Goal: Information Seeking & Learning: Understand process/instructions

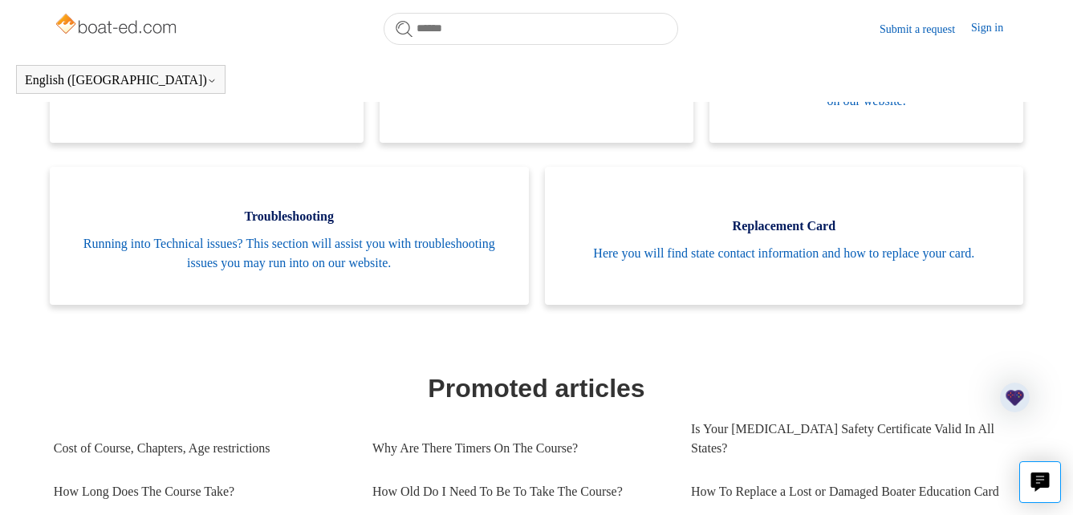
scroll to position [433, 0]
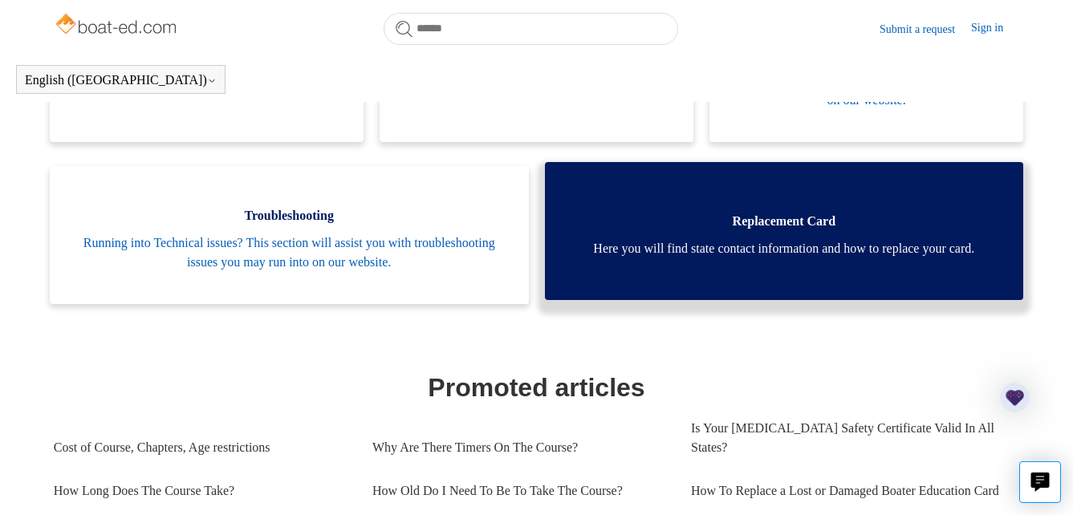
click at [687, 218] on span "Replacement Card" at bounding box center [784, 221] width 431 height 19
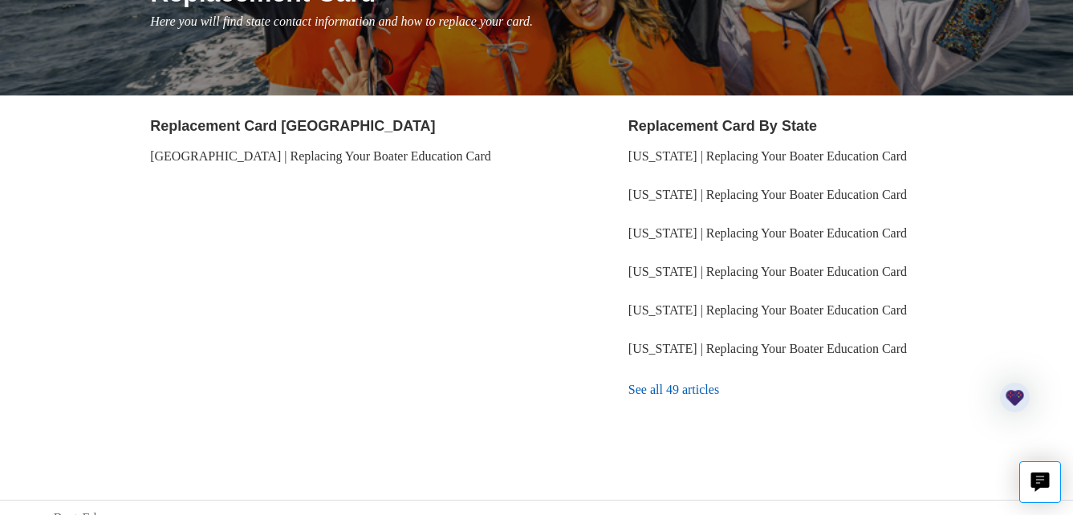
scroll to position [258, 0]
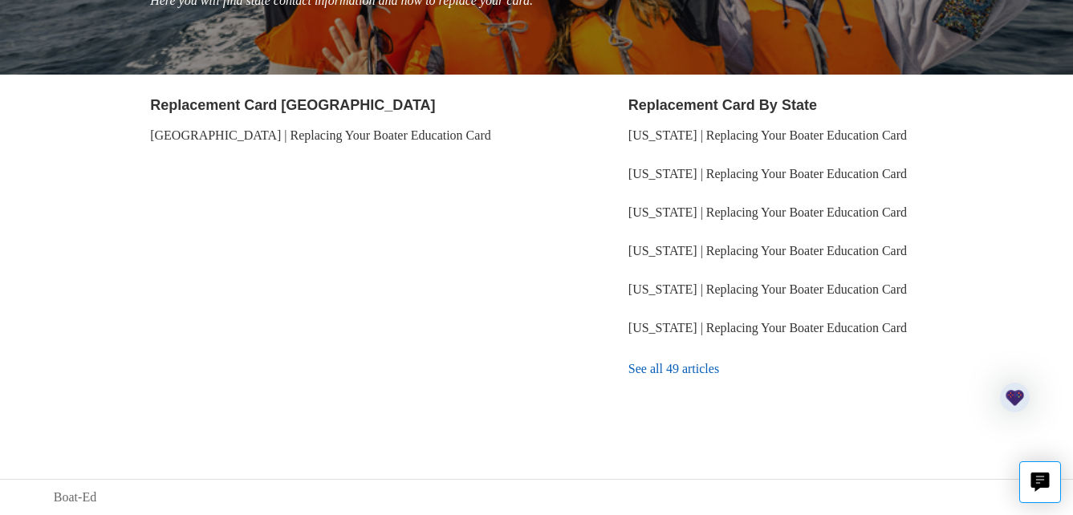
click at [661, 367] on link "See all 49 articles" at bounding box center [824, 369] width 391 height 43
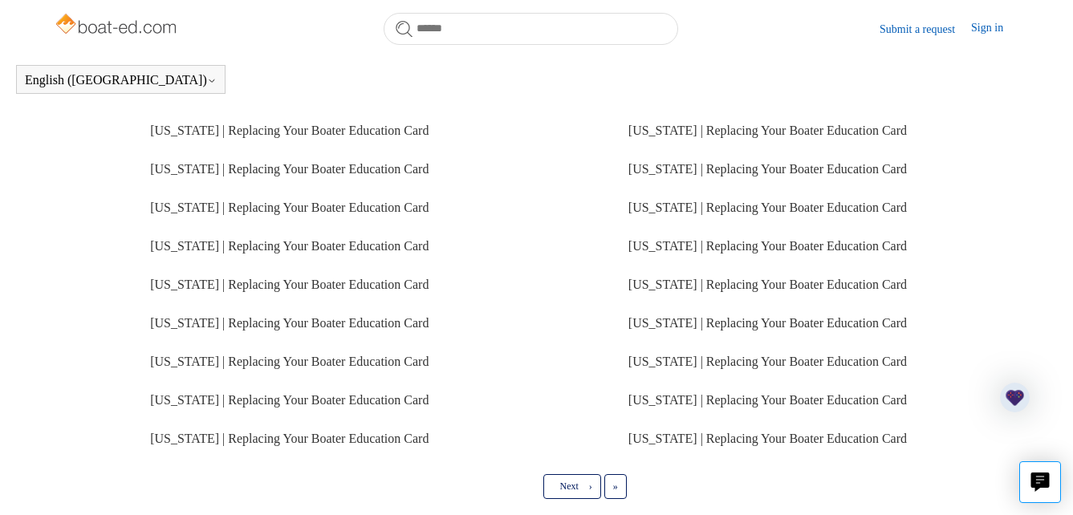
scroll to position [401, 0]
click at [661, 397] on link "[US_STATE] | Replacing Your Boater Education Card" at bounding box center [768, 400] width 279 height 14
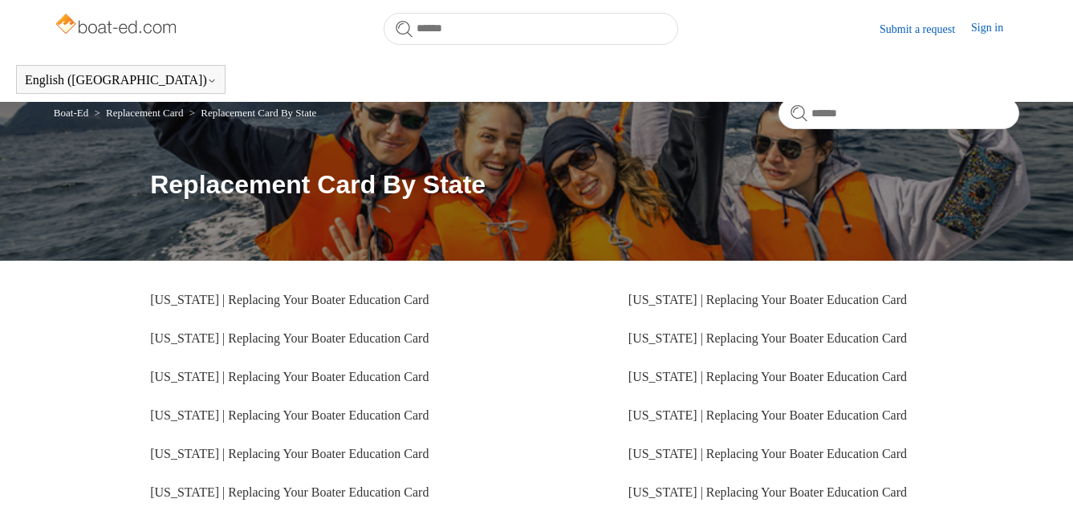
scroll to position [401, 0]
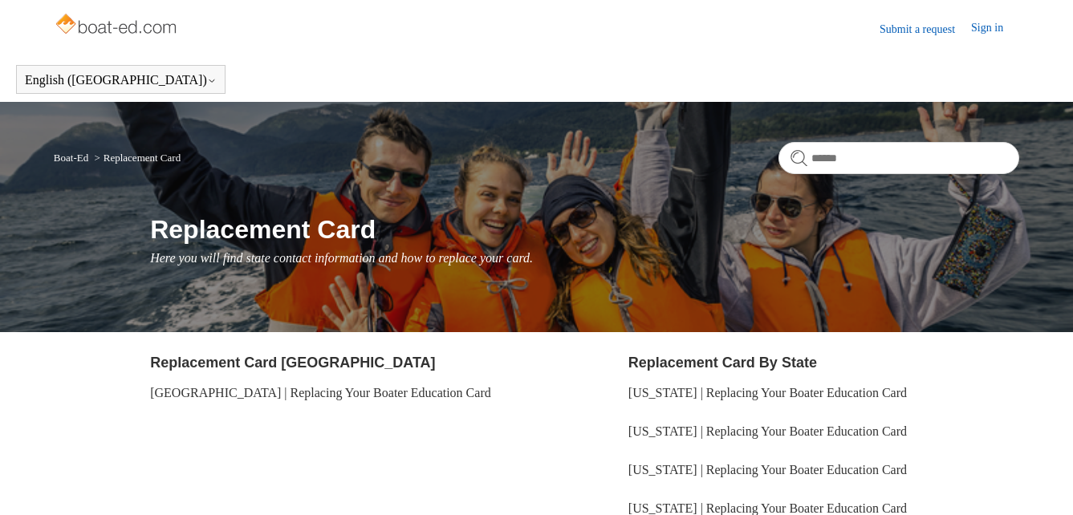
scroll to position [258, 0]
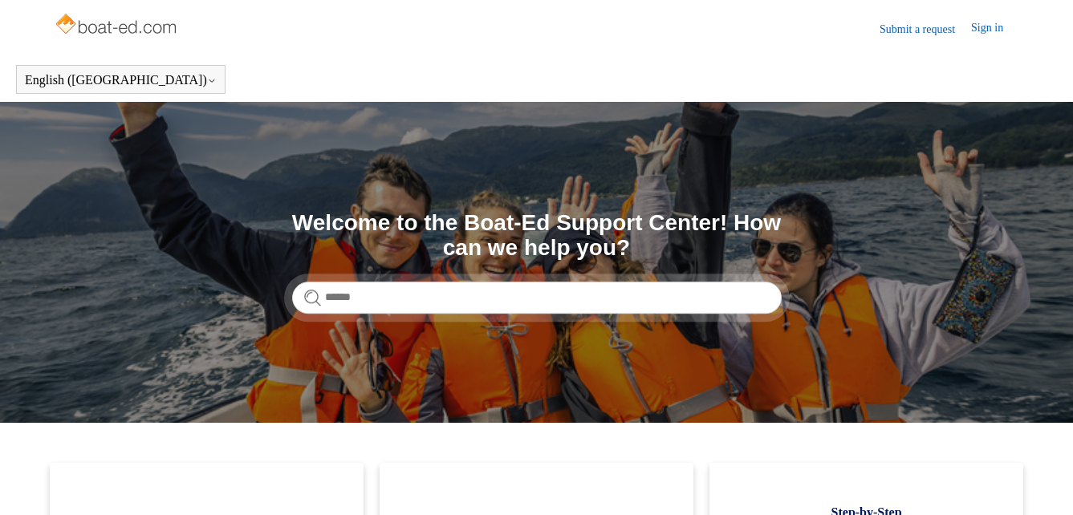
scroll to position [433, 0]
